Goal: Find specific page/section: Find specific page/section

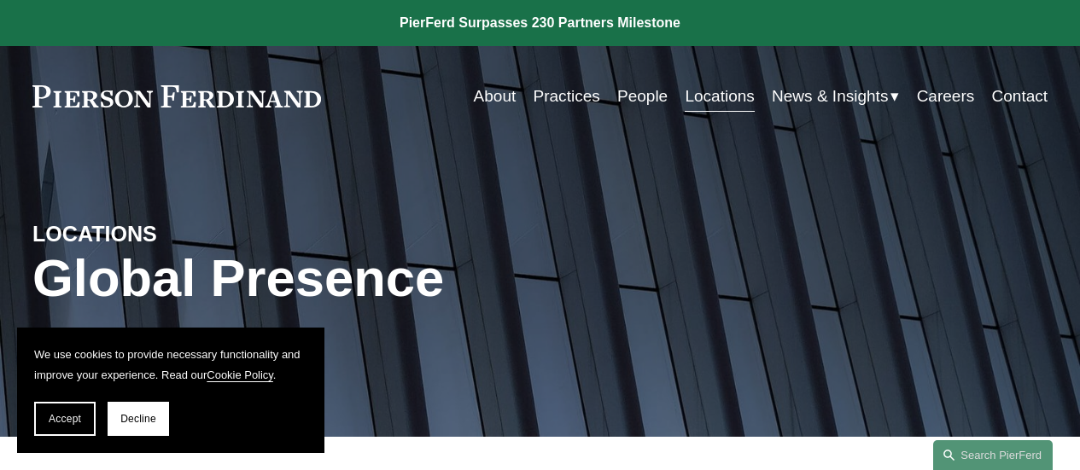
scroll to position [341, 0]
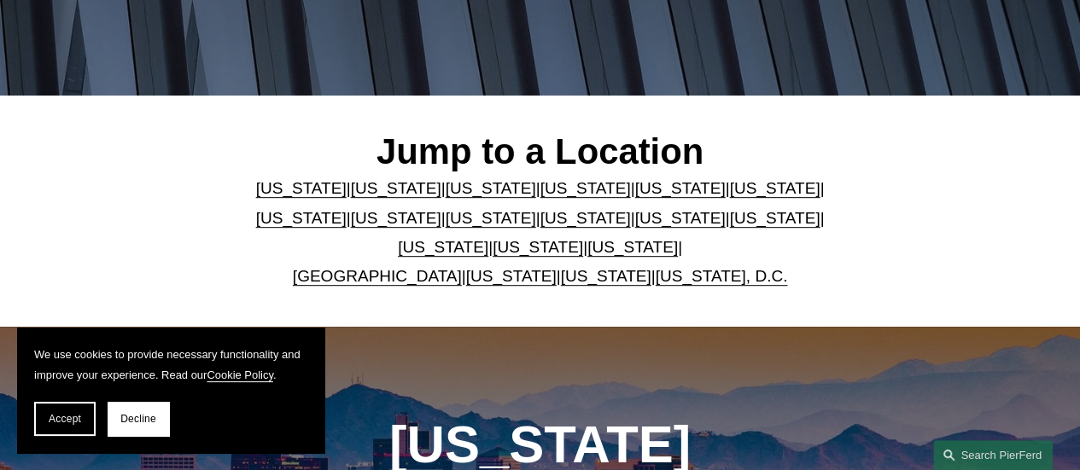
click at [634, 224] on link "[US_STATE]" at bounding box center [679, 218] width 90 height 18
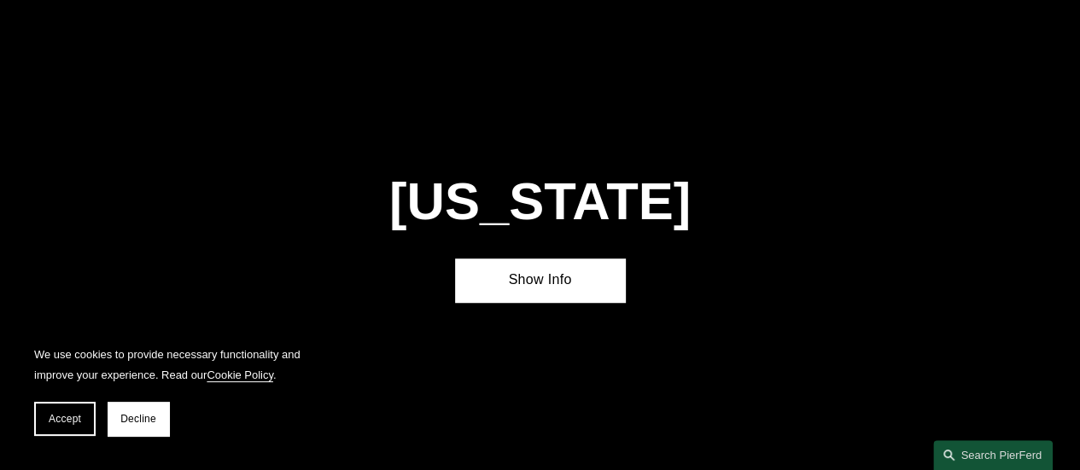
scroll to position [3764, 0]
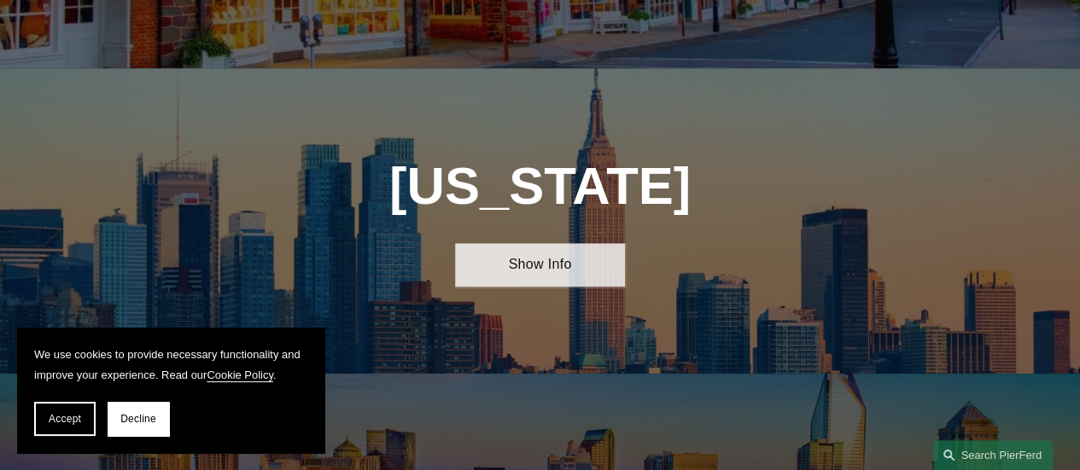
click at [546, 243] on link "Show Info" at bounding box center [539, 265] width 169 height 44
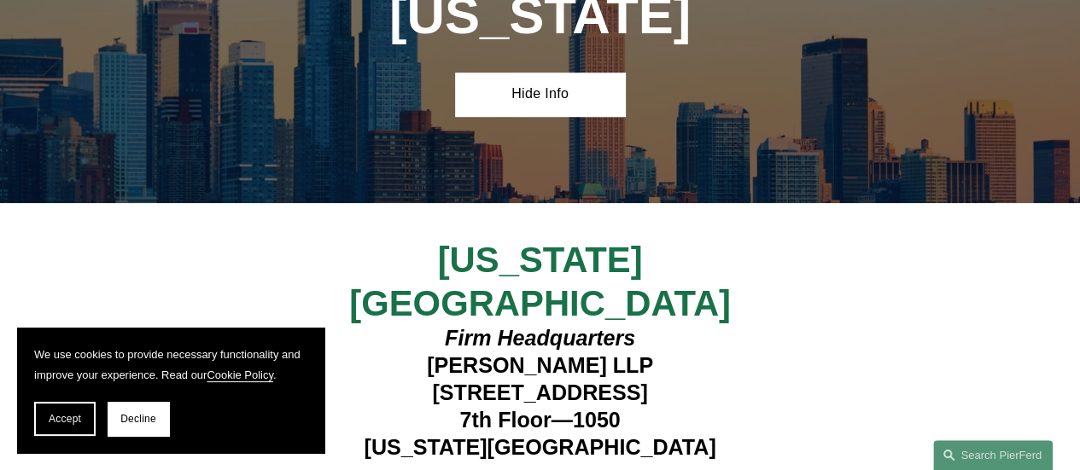
scroll to position [4020, 0]
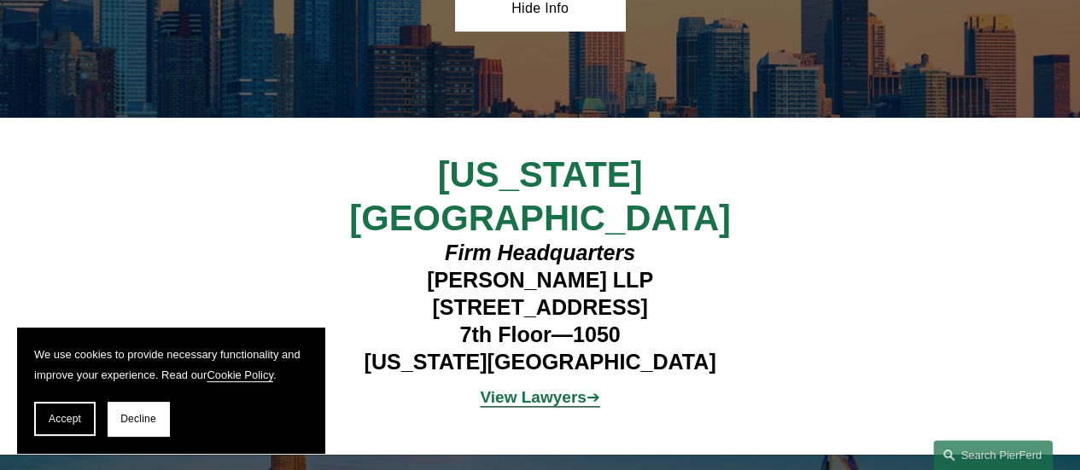
click at [531, 388] on strong "View Lawyers" at bounding box center [533, 397] width 106 height 18
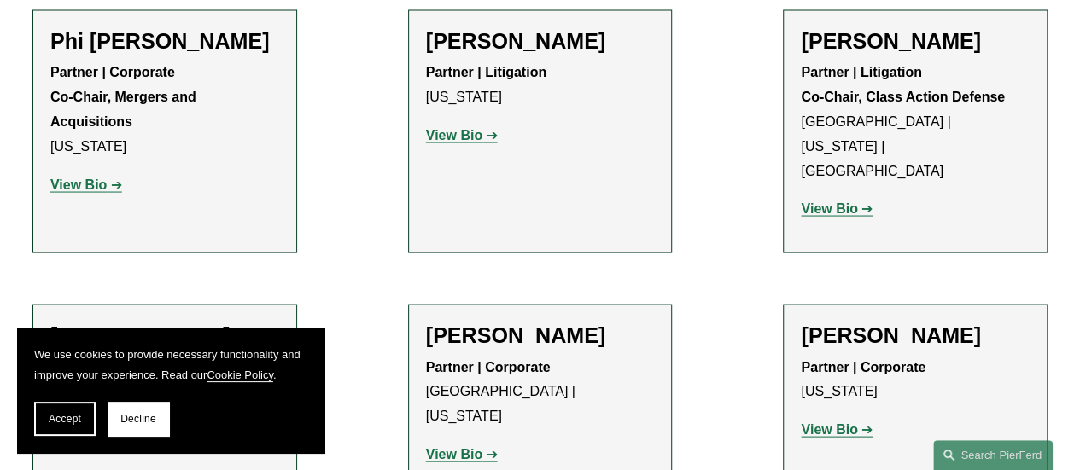
scroll to position [4886, 0]
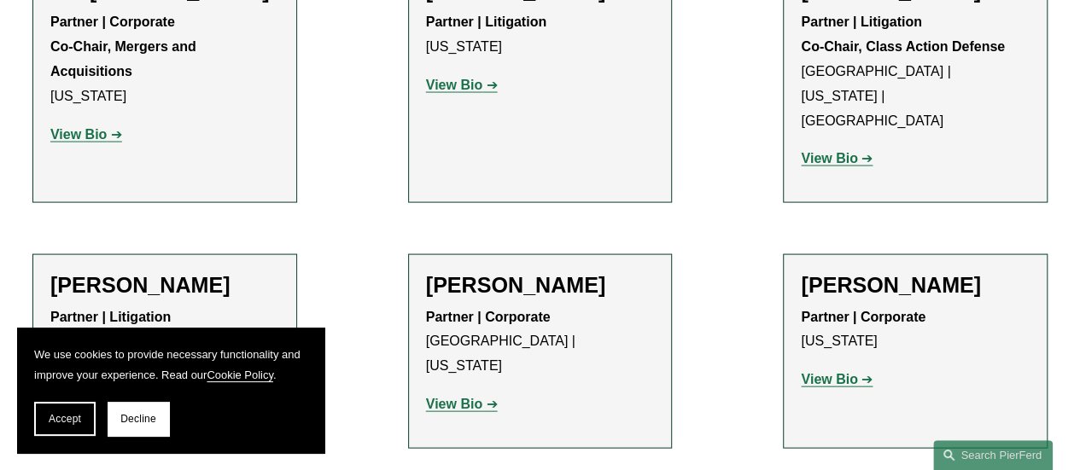
drag, startPoint x: 1087, startPoint y: 57, endPoint x: 1092, endPoint y: 216, distance: 158.8
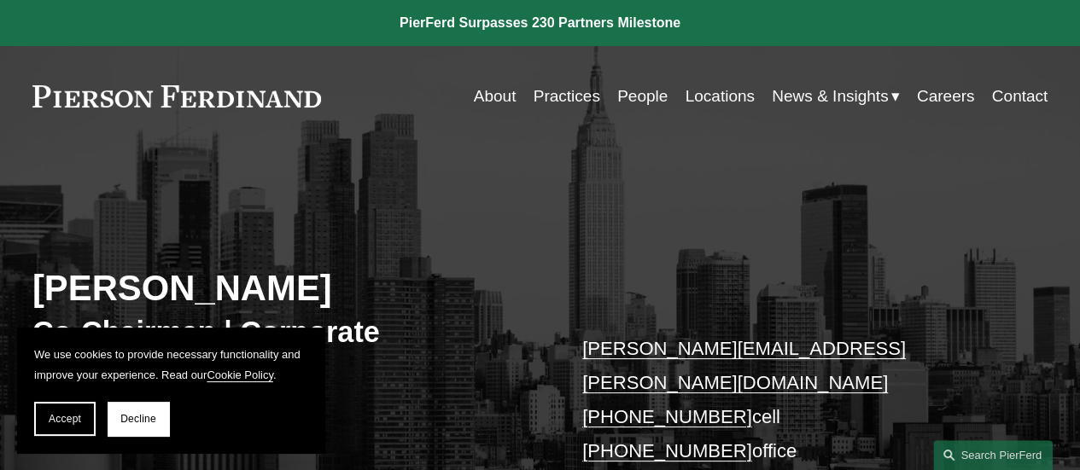
scroll to position [85, 0]
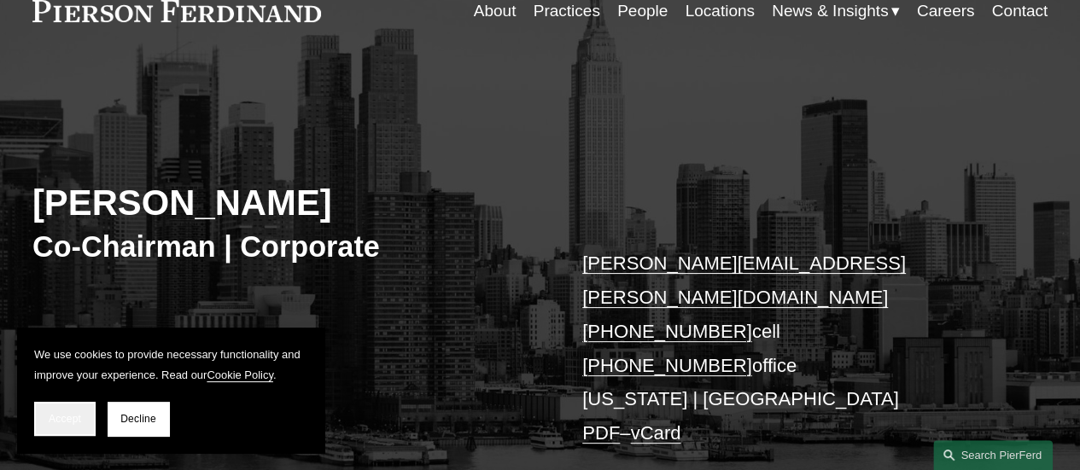
click at [67, 417] on span "Accept" at bounding box center [65, 419] width 32 height 12
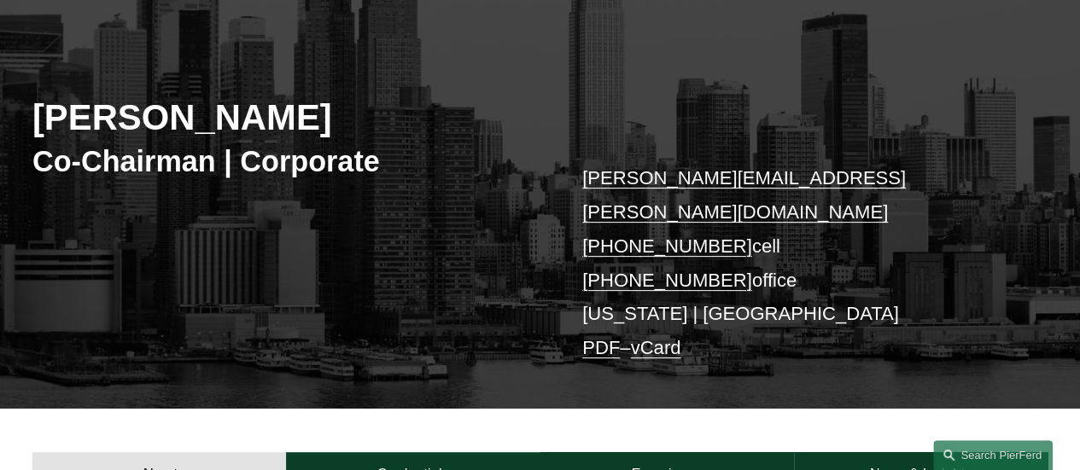
scroll to position [12, 0]
